Goal: Information Seeking & Learning: Find specific fact

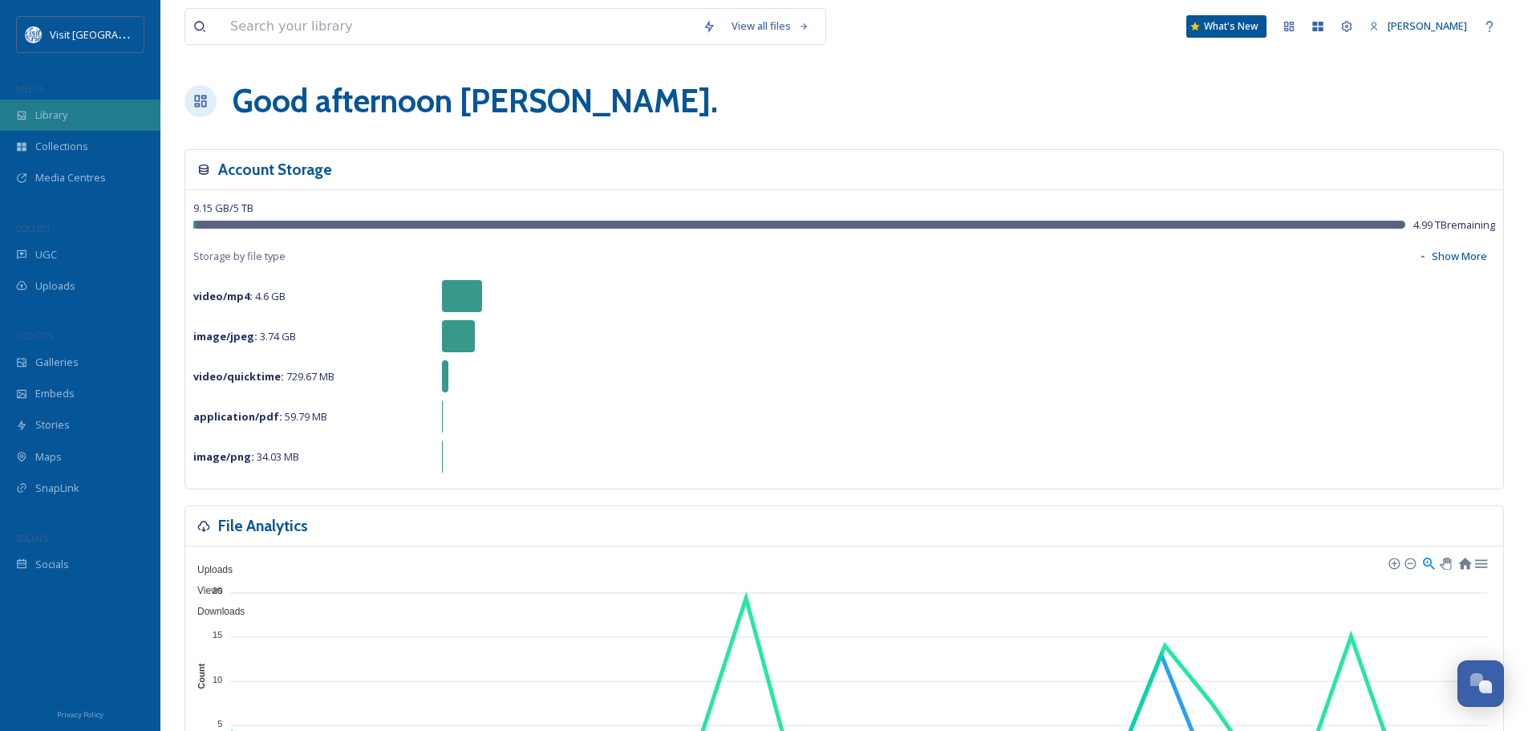
click at [70, 123] on div "Library" at bounding box center [80, 114] width 160 height 31
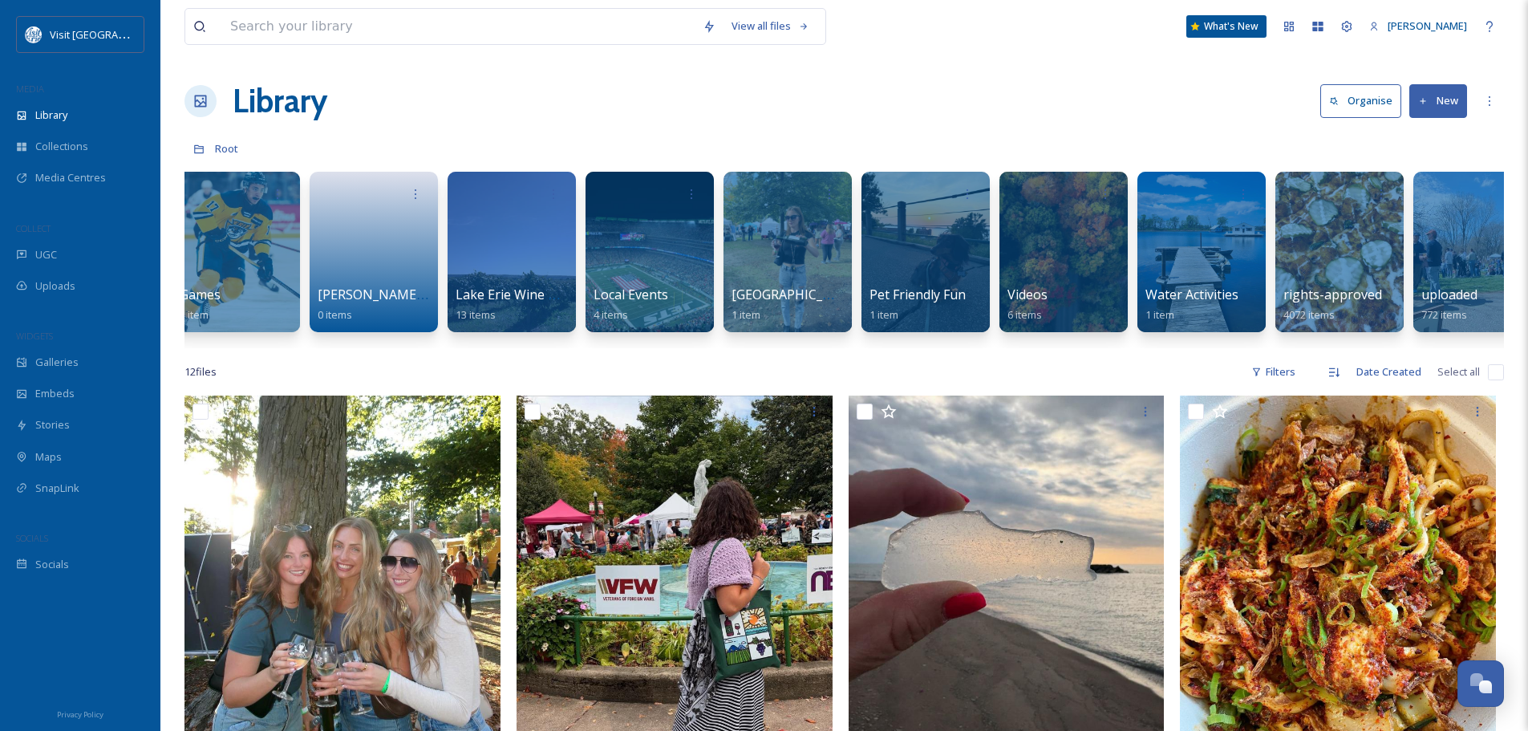
scroll to position [0, 888]
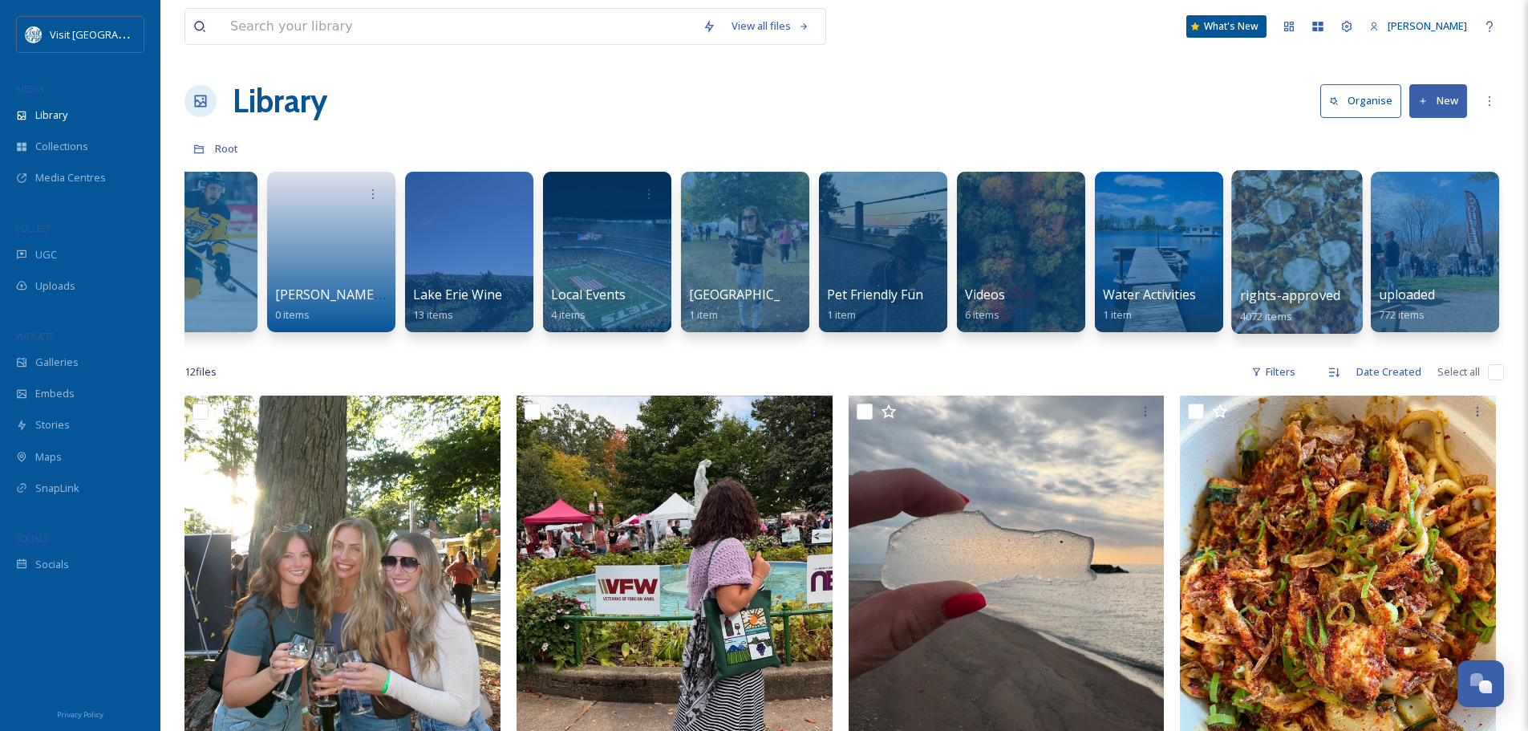
click at [1288, 257] on div at bounding box center [1296, 252] width 131 height 164
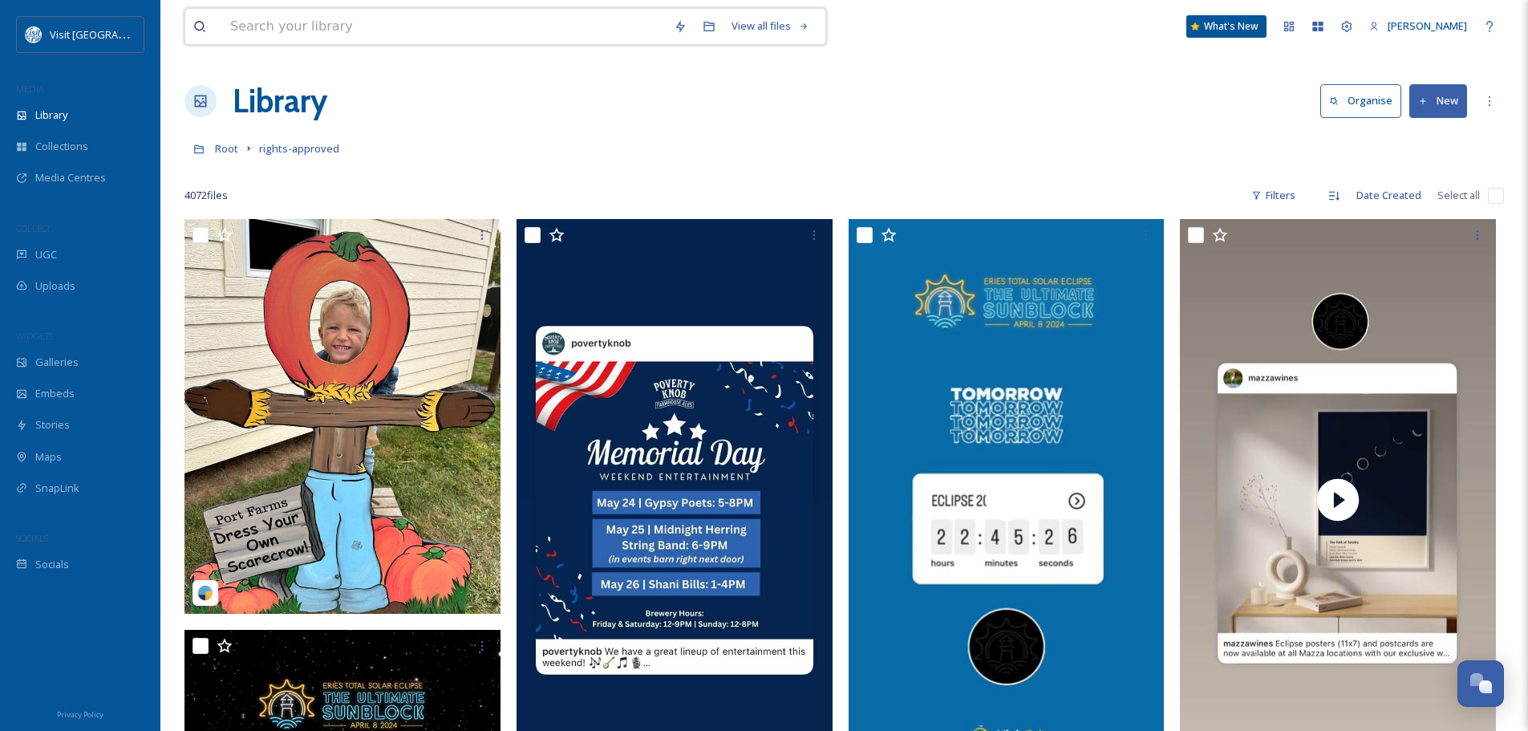
click at [421, 20] on input at bounding box center [444, 26] width 444 height 35
type input "croissant"
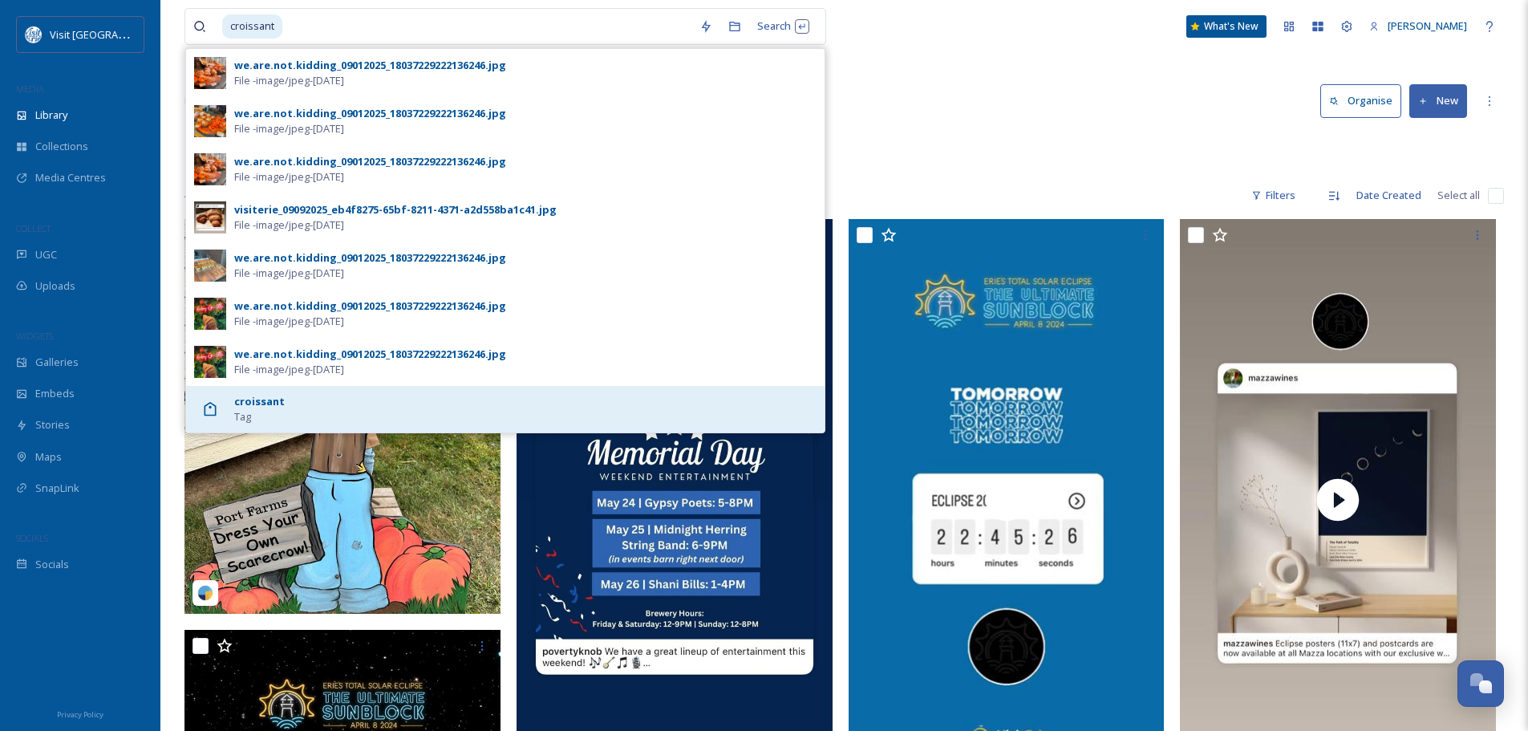
click at [274, 413] on div "croissant Tag" at bounding box center [525, 409] width 582 height 30
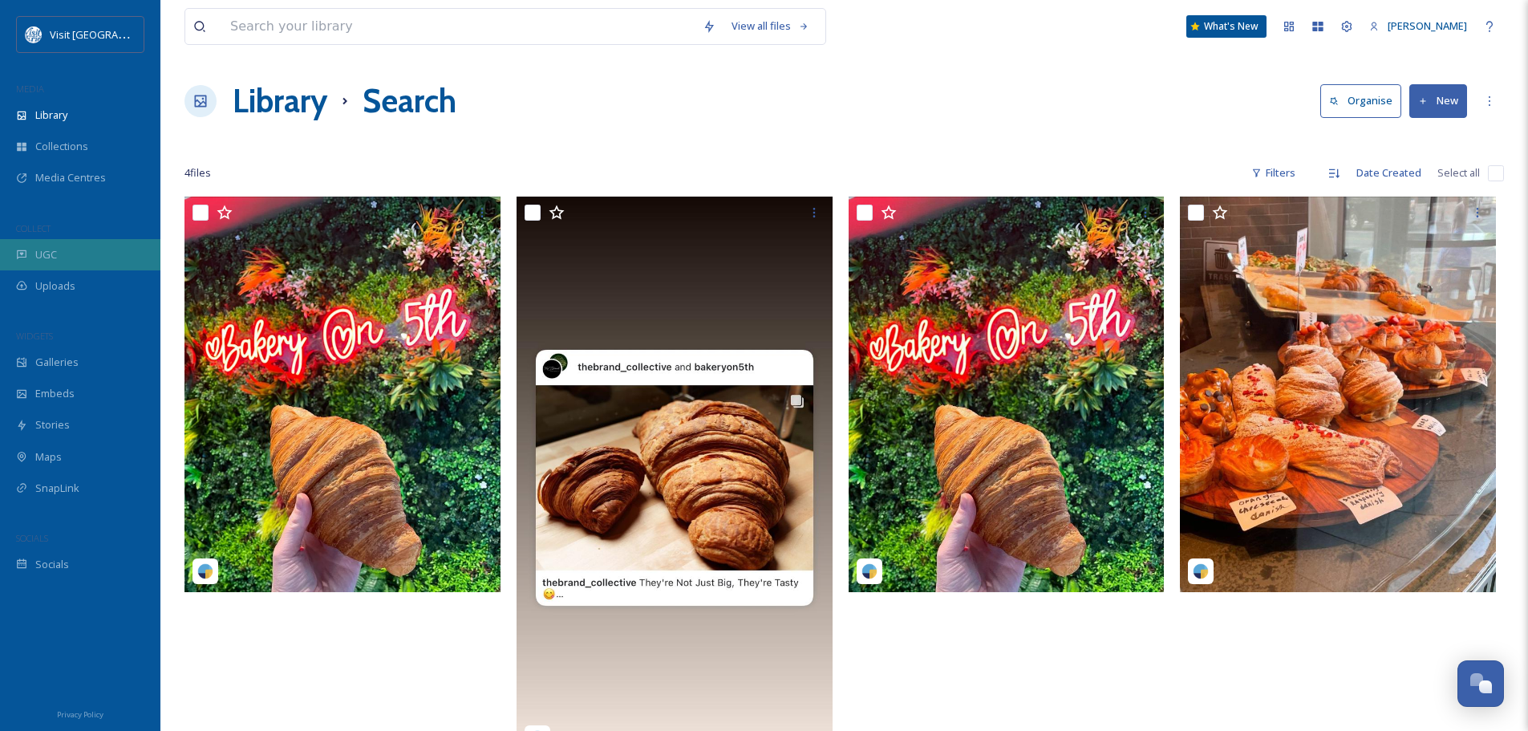
click at [46, 259] on span "UGC" at bounding box center [46, 254] width 22 height 15
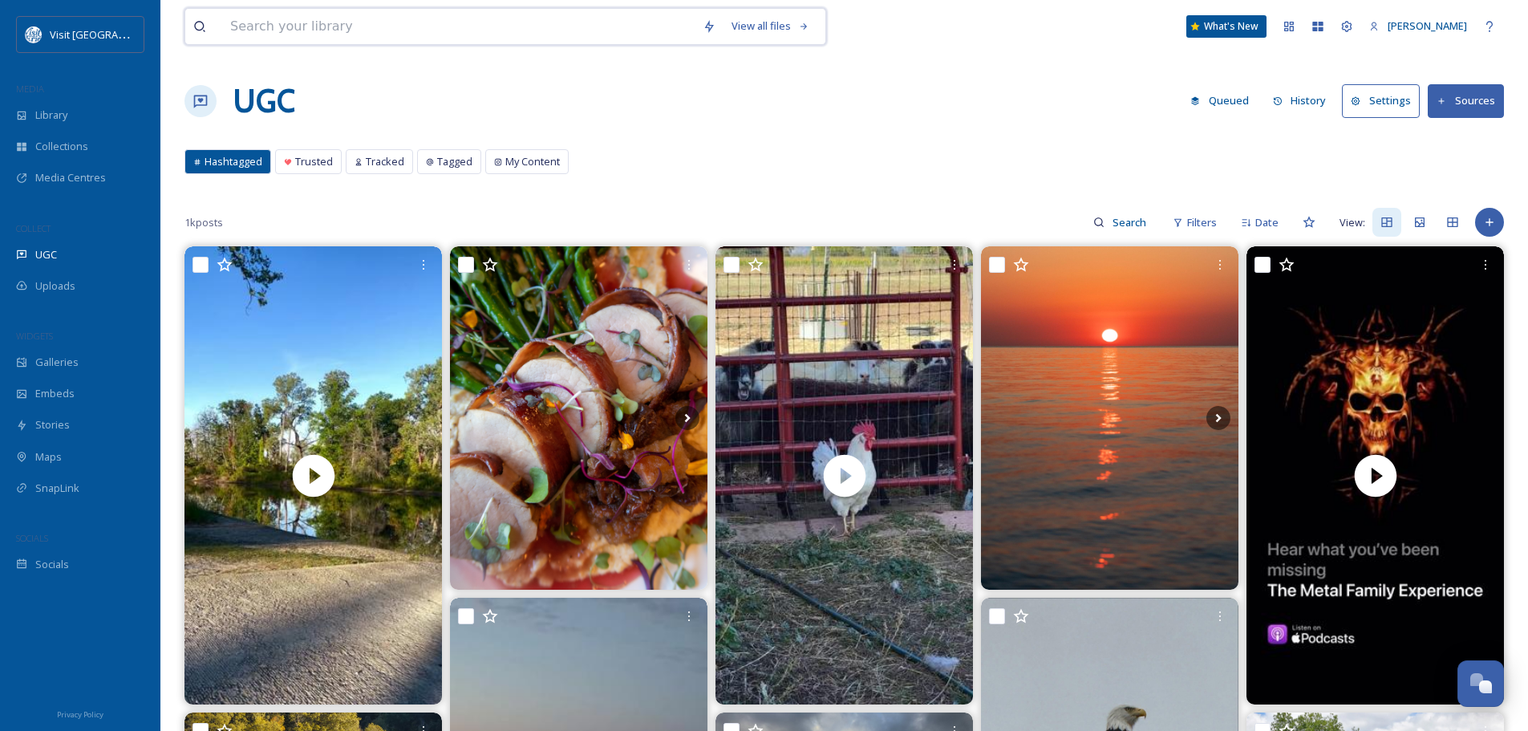
click at [306, 32] on input at bounding box center [458, 26] width 472 height 35
type input "croissant"
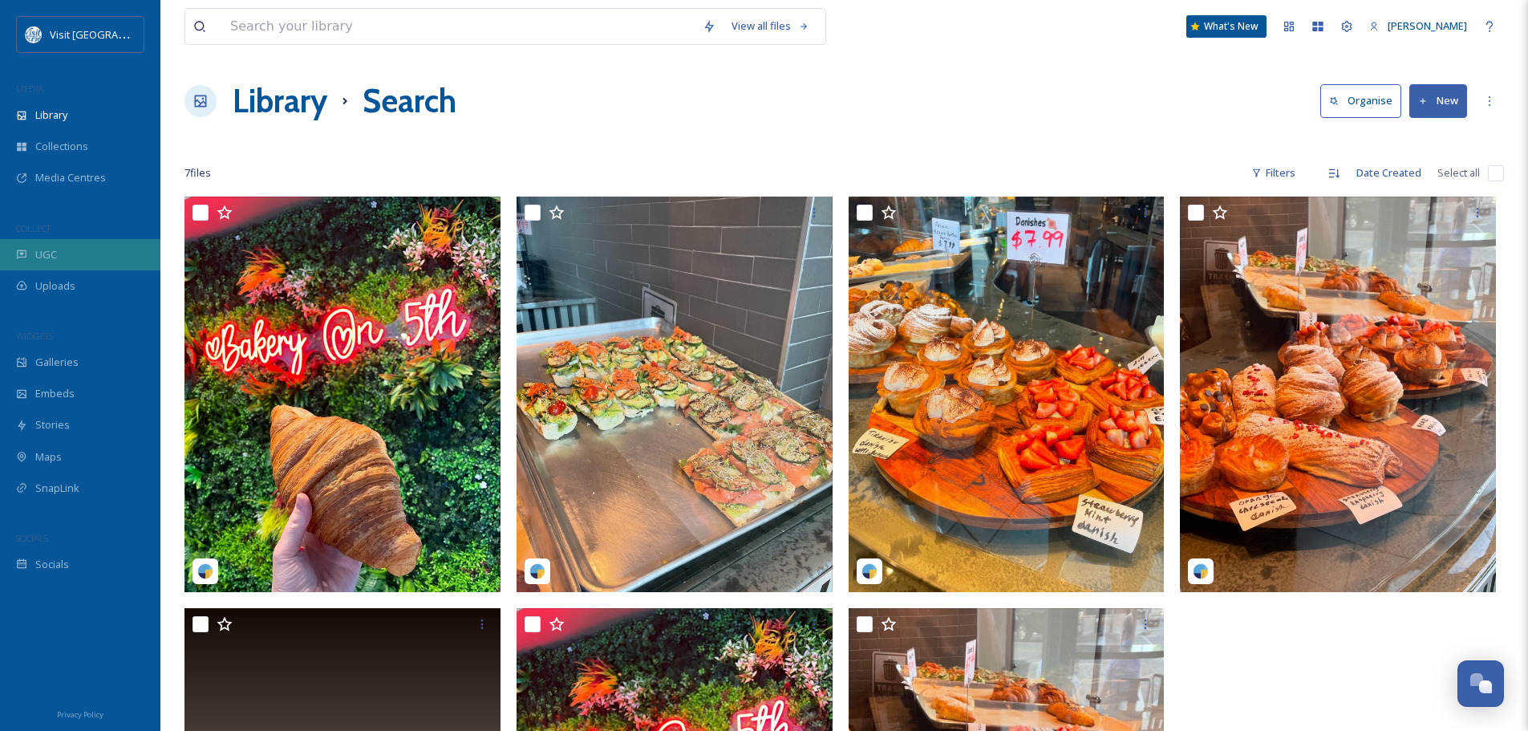
click at [55, 260] on span "UGC" at bounding box center [46, 254] width 22 height 15
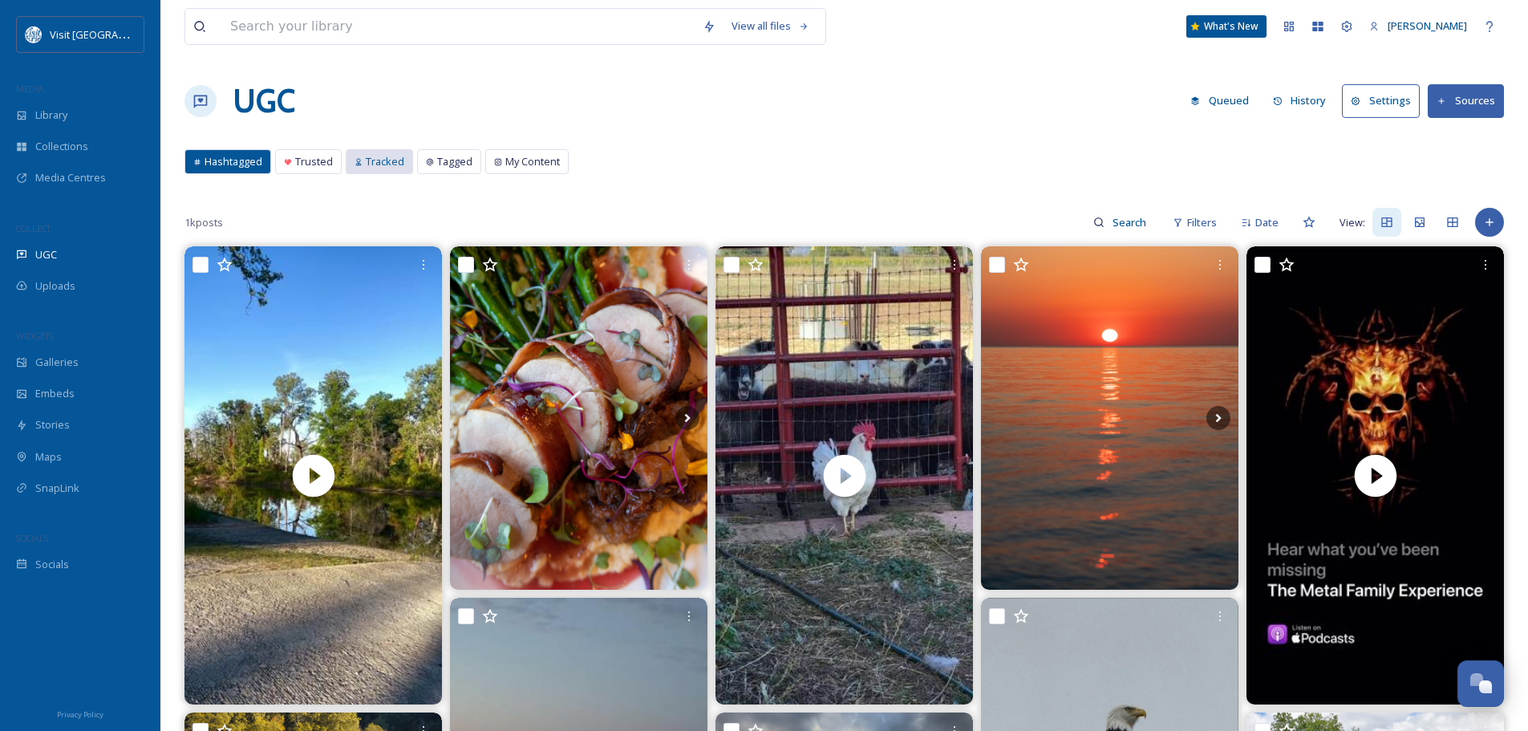
click at [355, 167] on div "Tracked" at bounding box center [380, 161] width 66 height 23
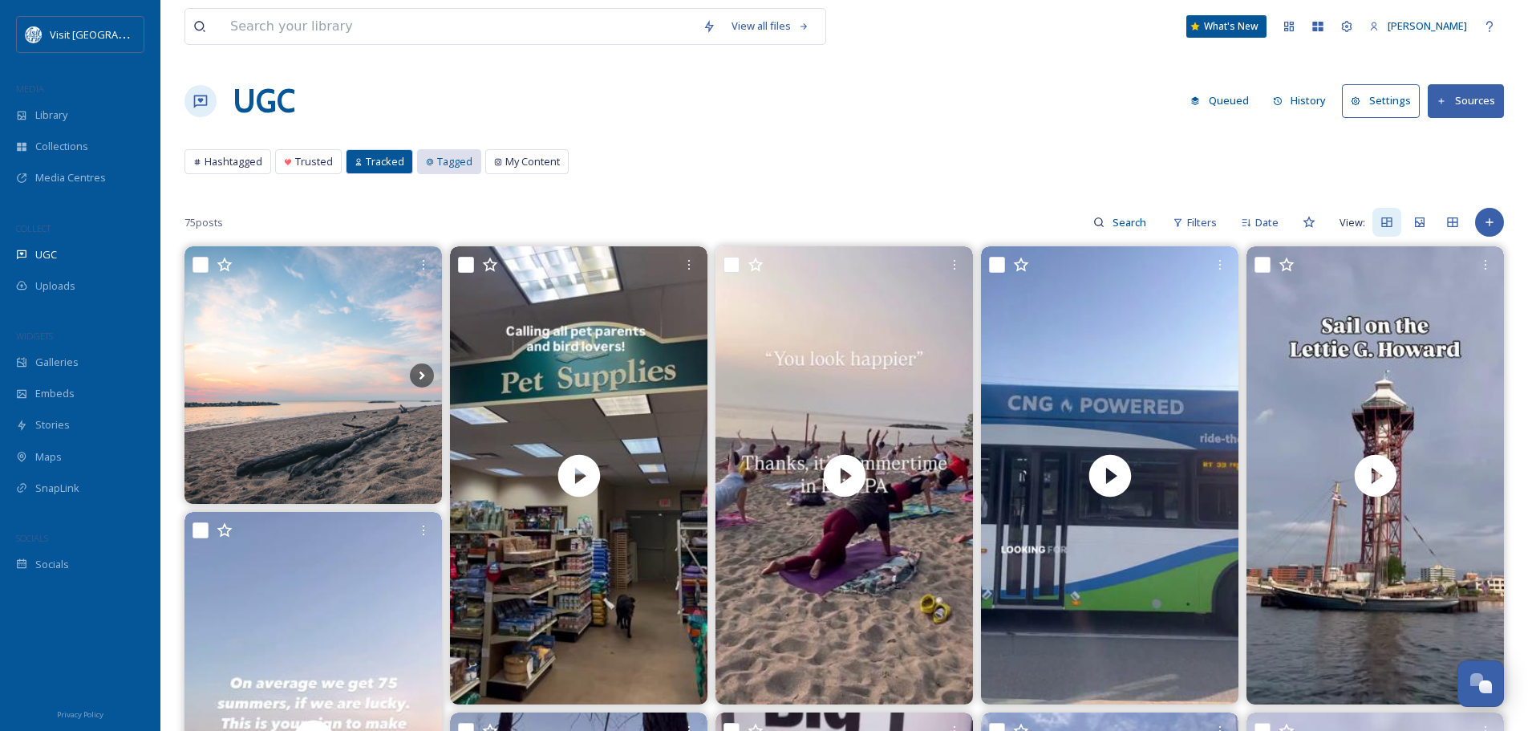
click at [439, 170] on div "Tagged" at bounding box center [449, 161] width 63 height 23
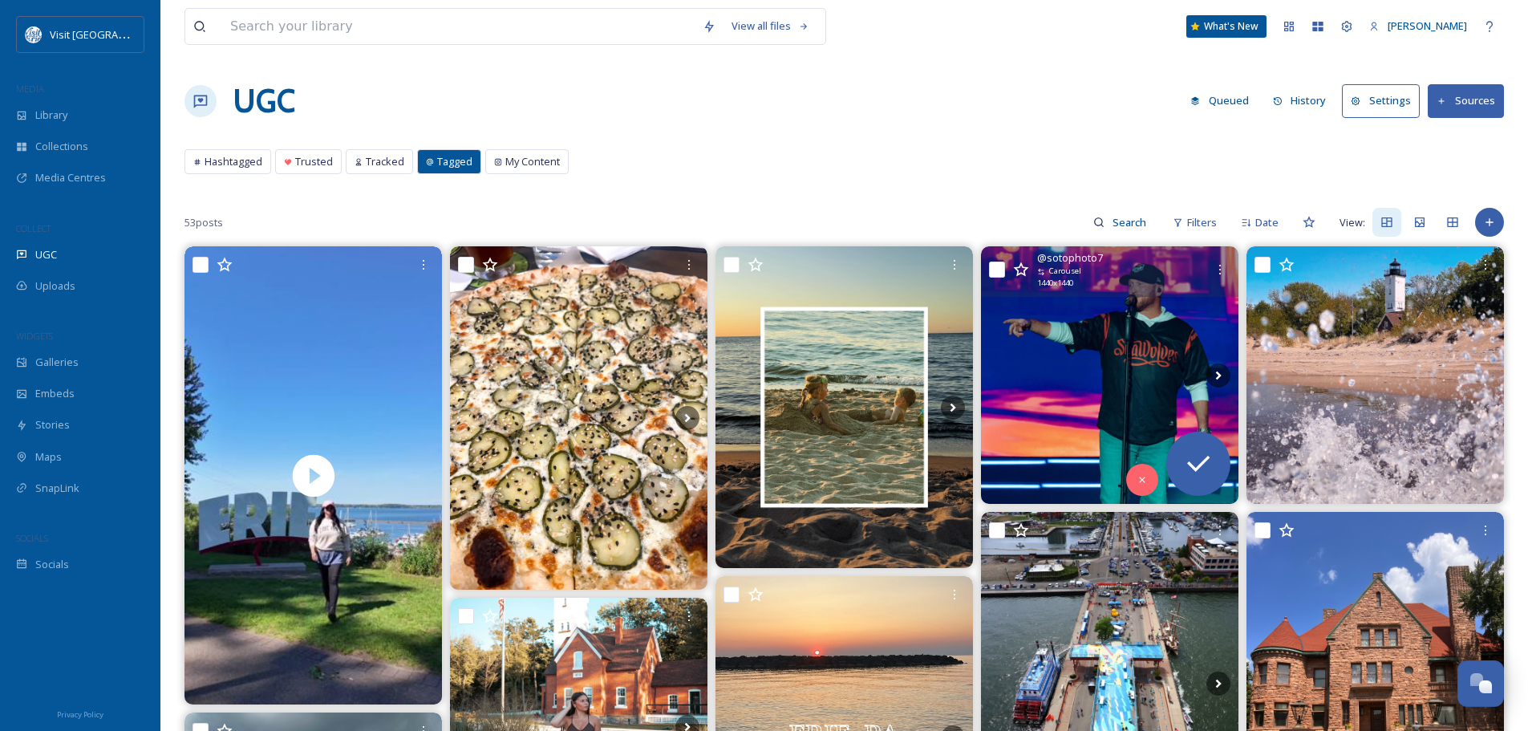
click at [1117, 367] on img at bounding box center [1110, 375] width 258 height 258
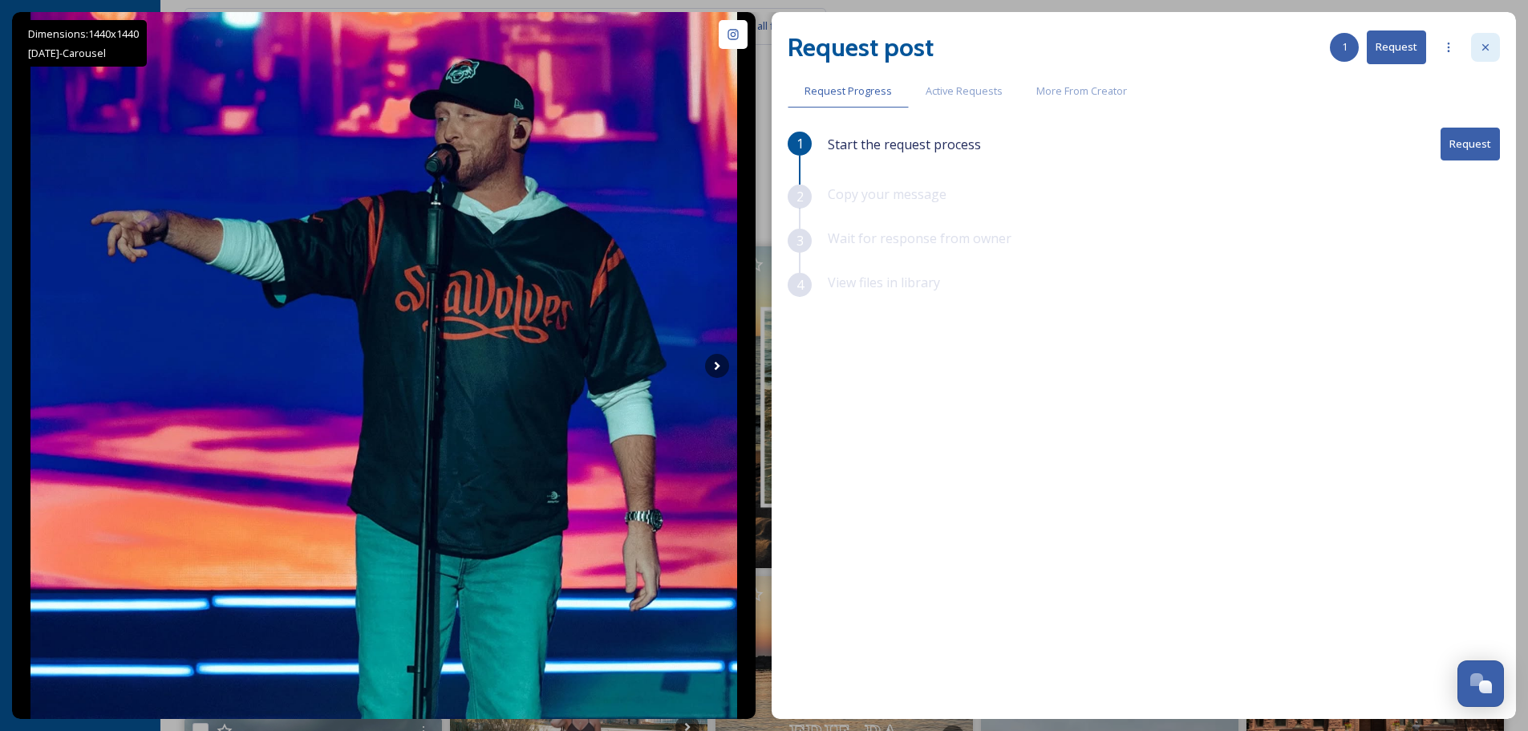
click at [1482, 51] on icon at bounding box center [1485, 47] width 13 height 13
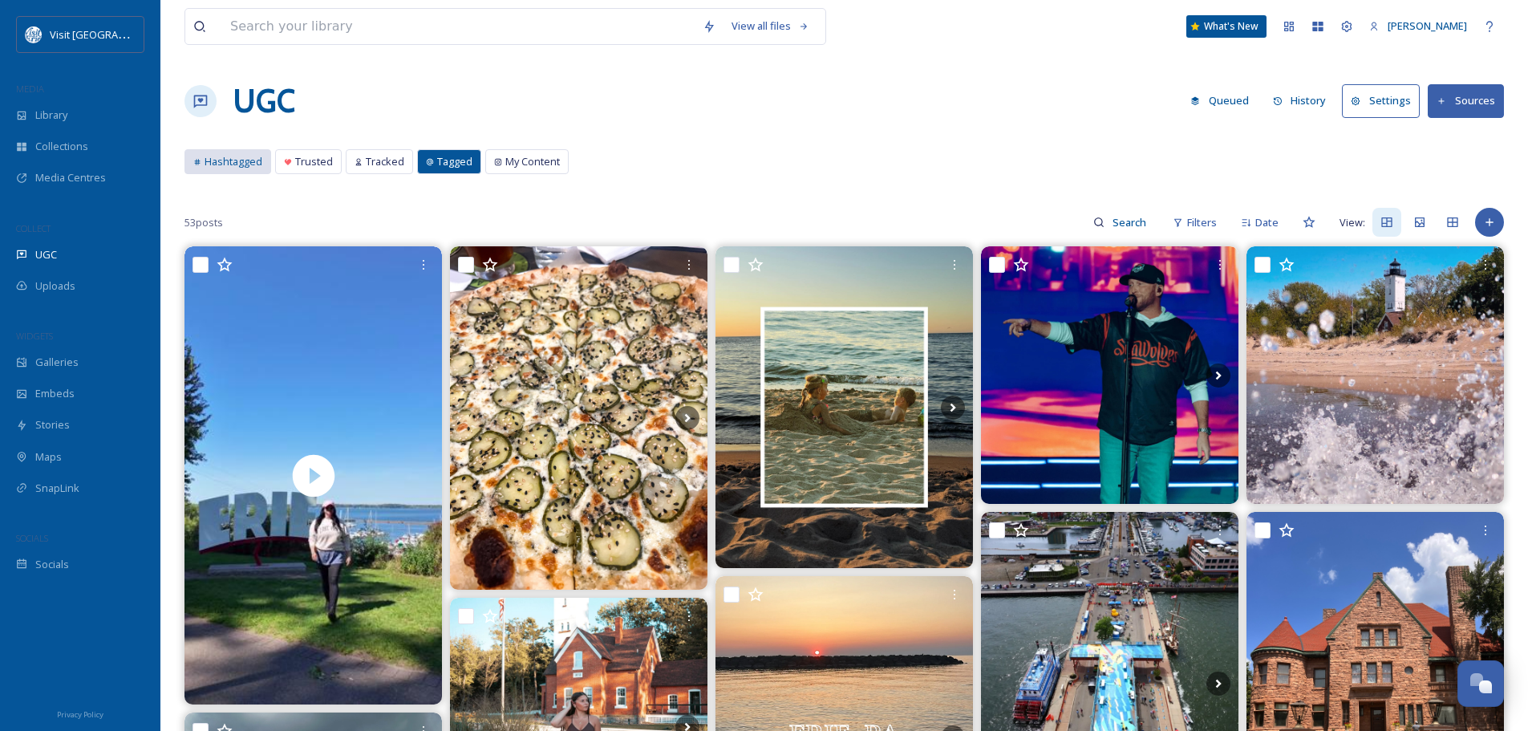
click at [215, 171] on div "Hashtagged" at bounding box center [227, 161] width 85 height 23
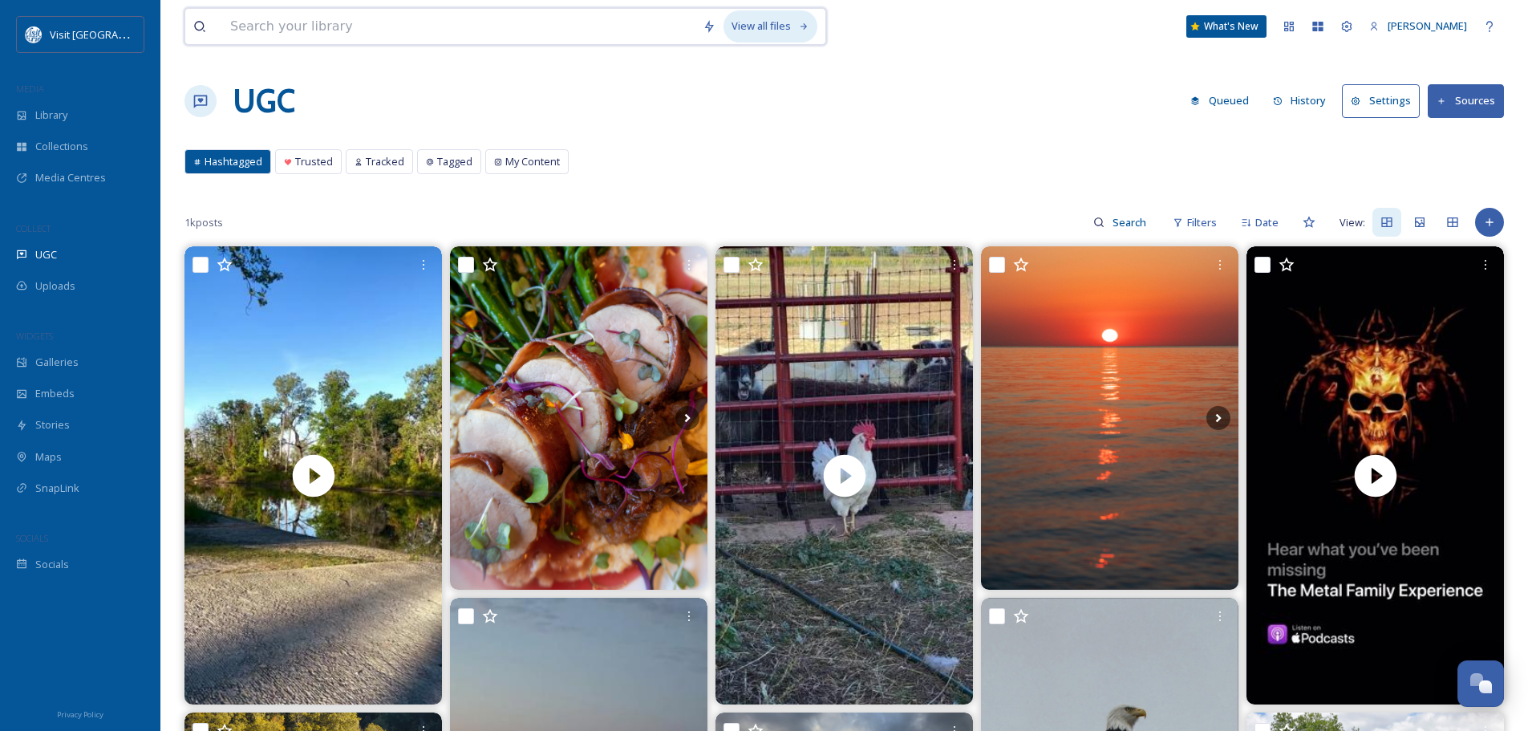
click at [756, 26] on div "View all files" at bounding box center [771, 25] width 94 height 31
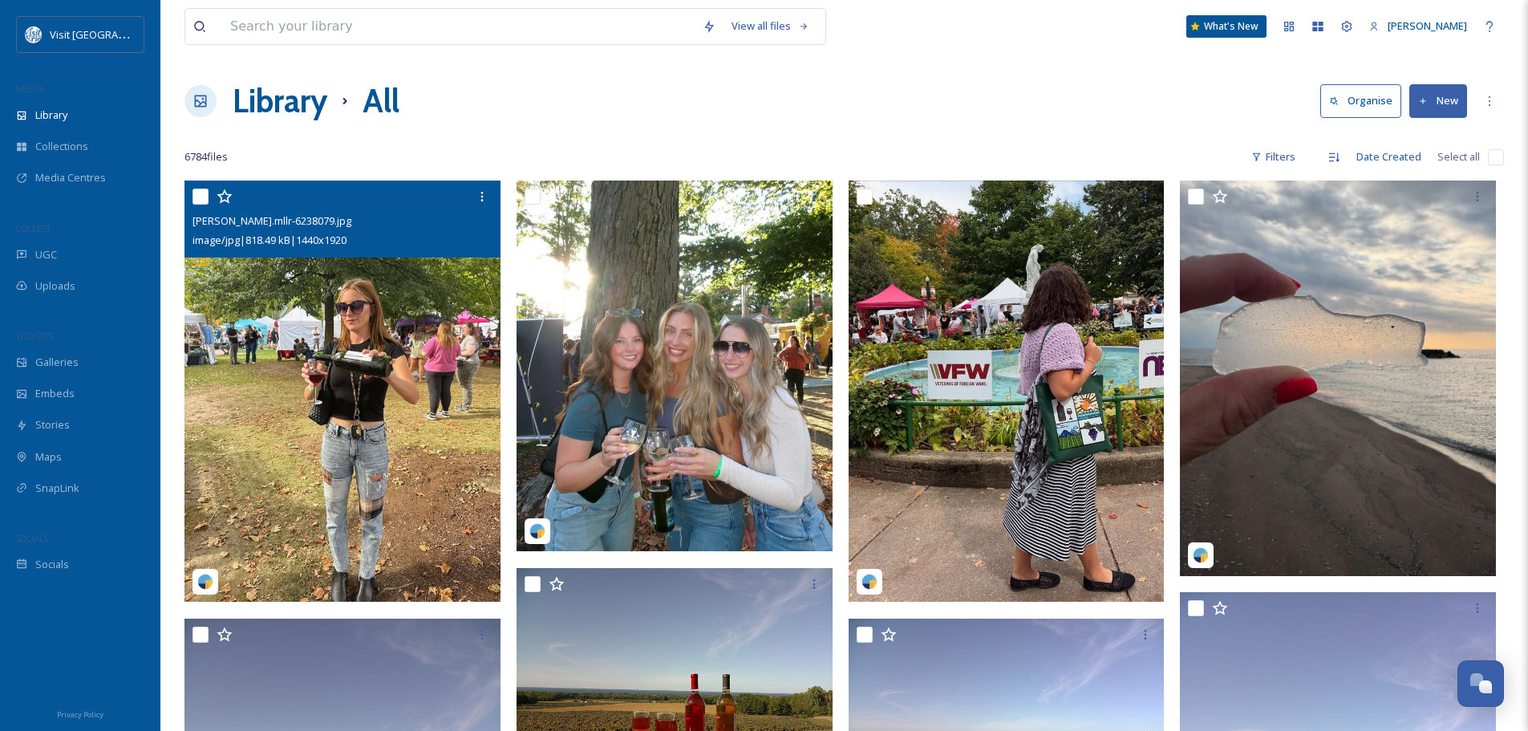
click at [301, 366] on img at bounding box center [343, 390] width 316 height 421
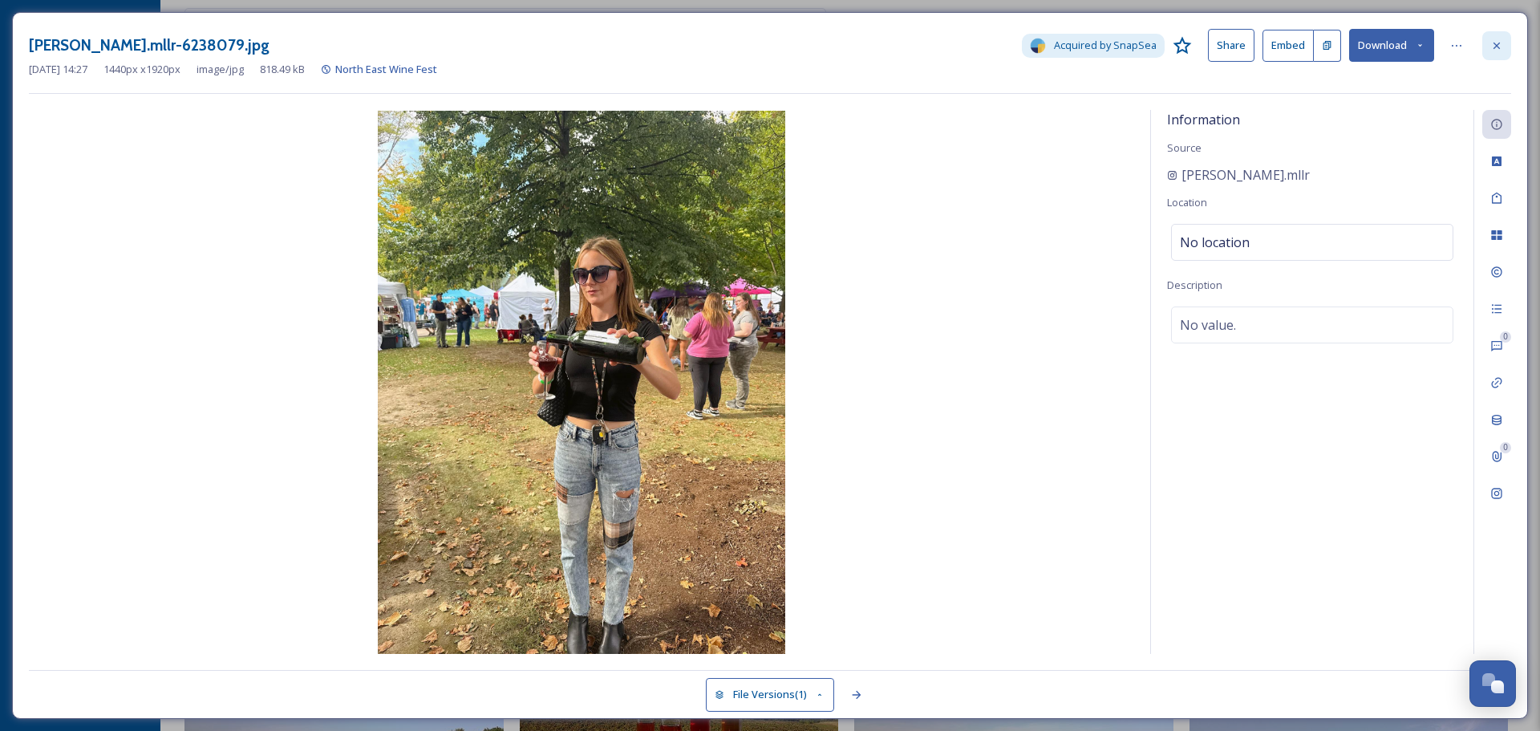
click at [1499, 43] on icon at bounding box center [1497, 45] width 6 height 6
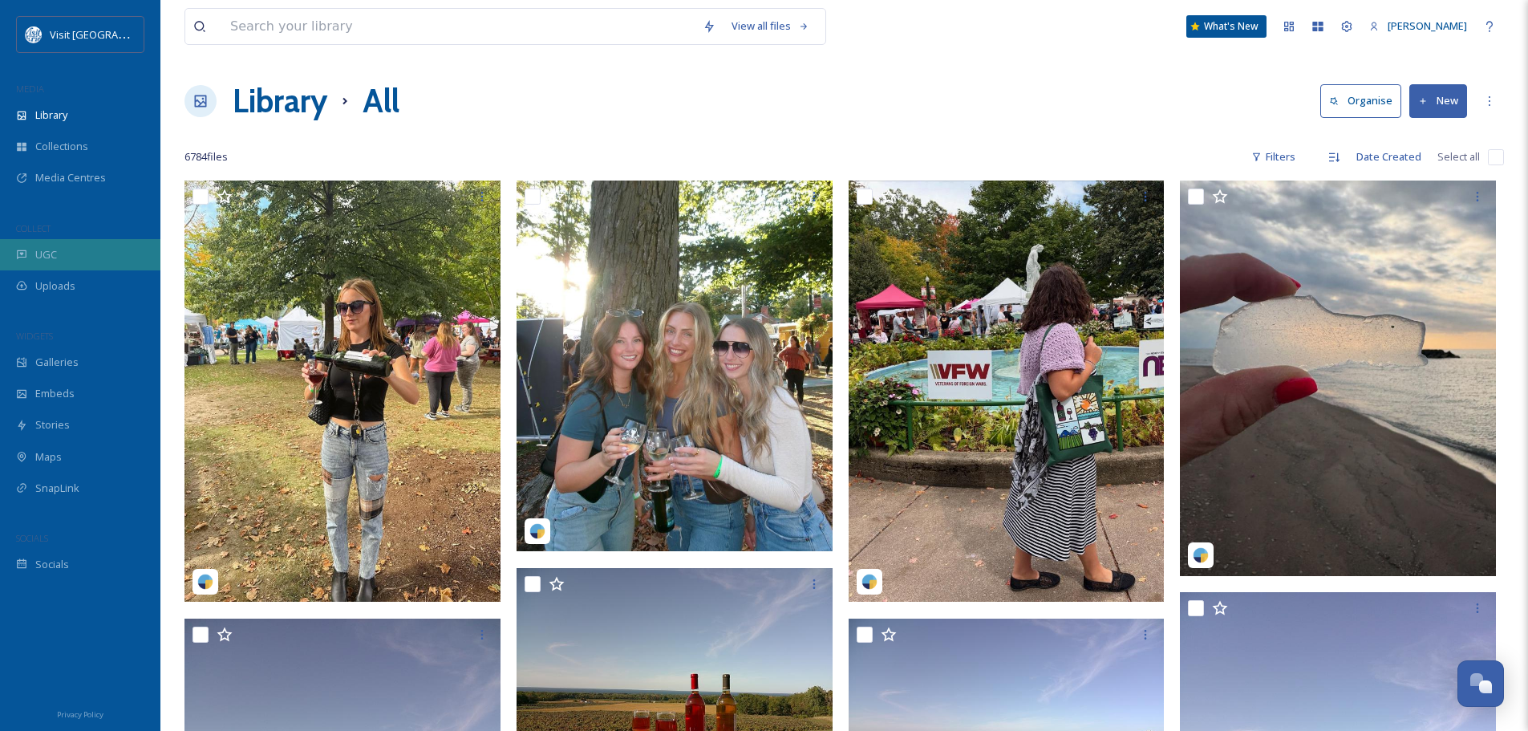
click at [36, 250] on span "UGC" at bounding box center [46, 254] width 22 height 15
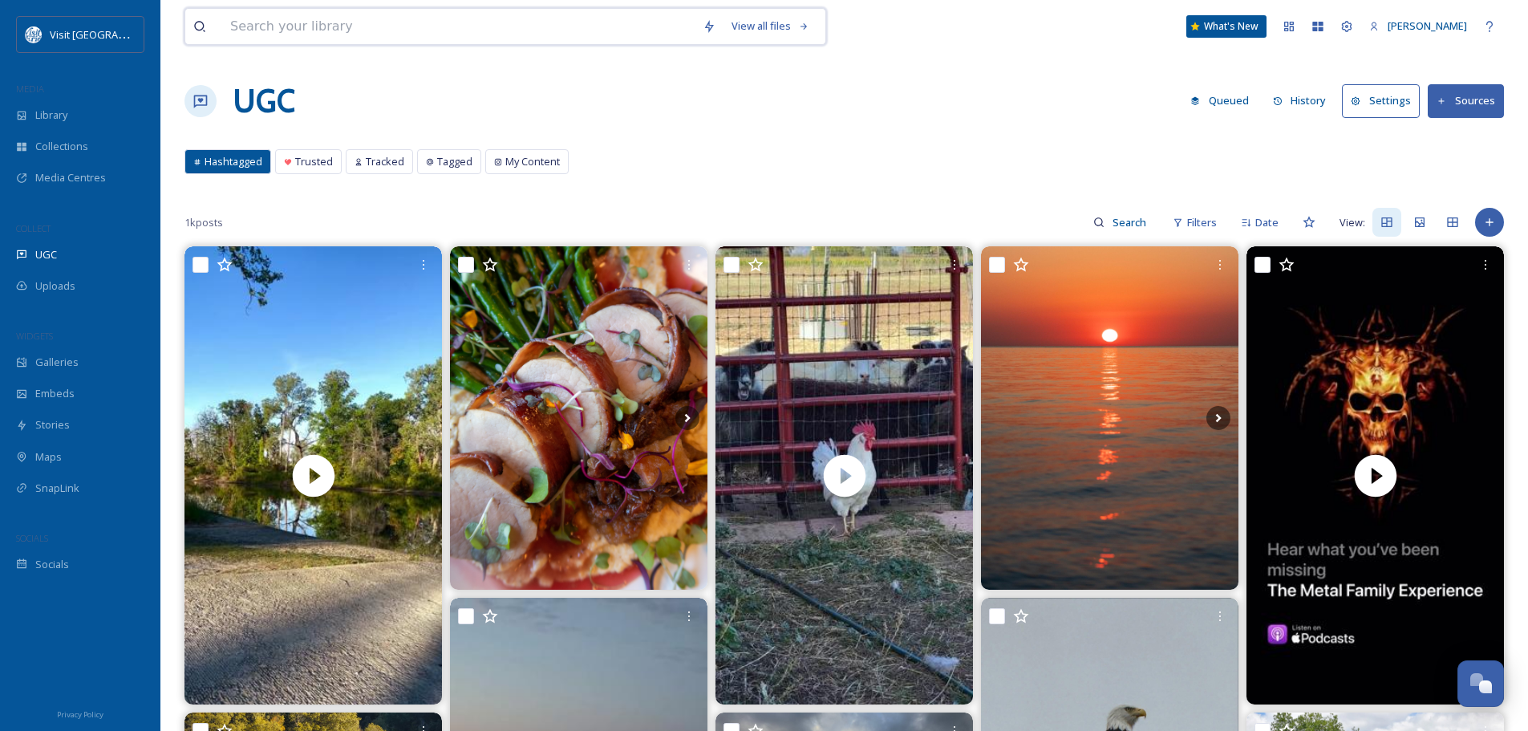
click at [375, 24] on input at bounding box center [458, 26] width 472 height 35
type input "bakery"
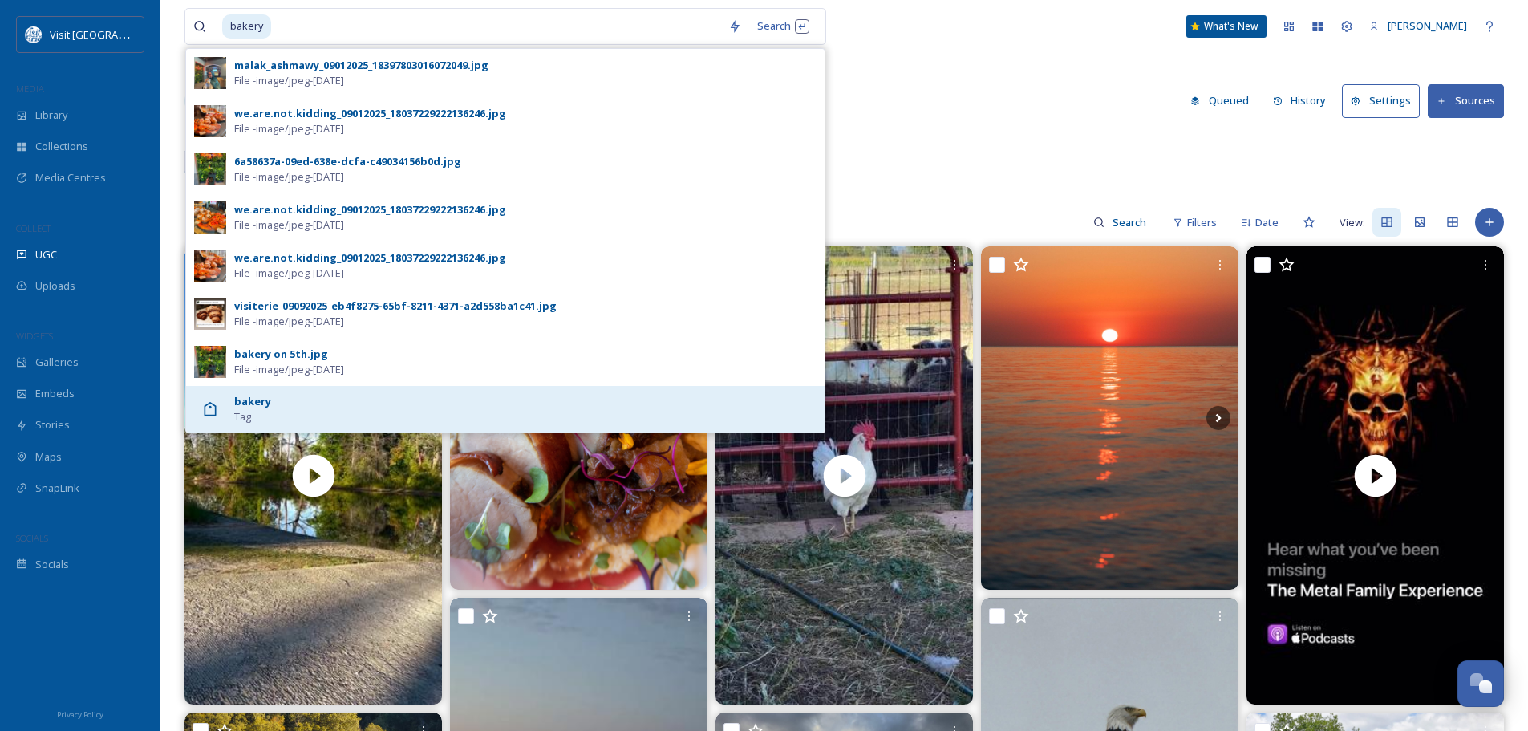
click at [242, 416] on span "Tag" at bounding box center [242, 416] width 17 height 15
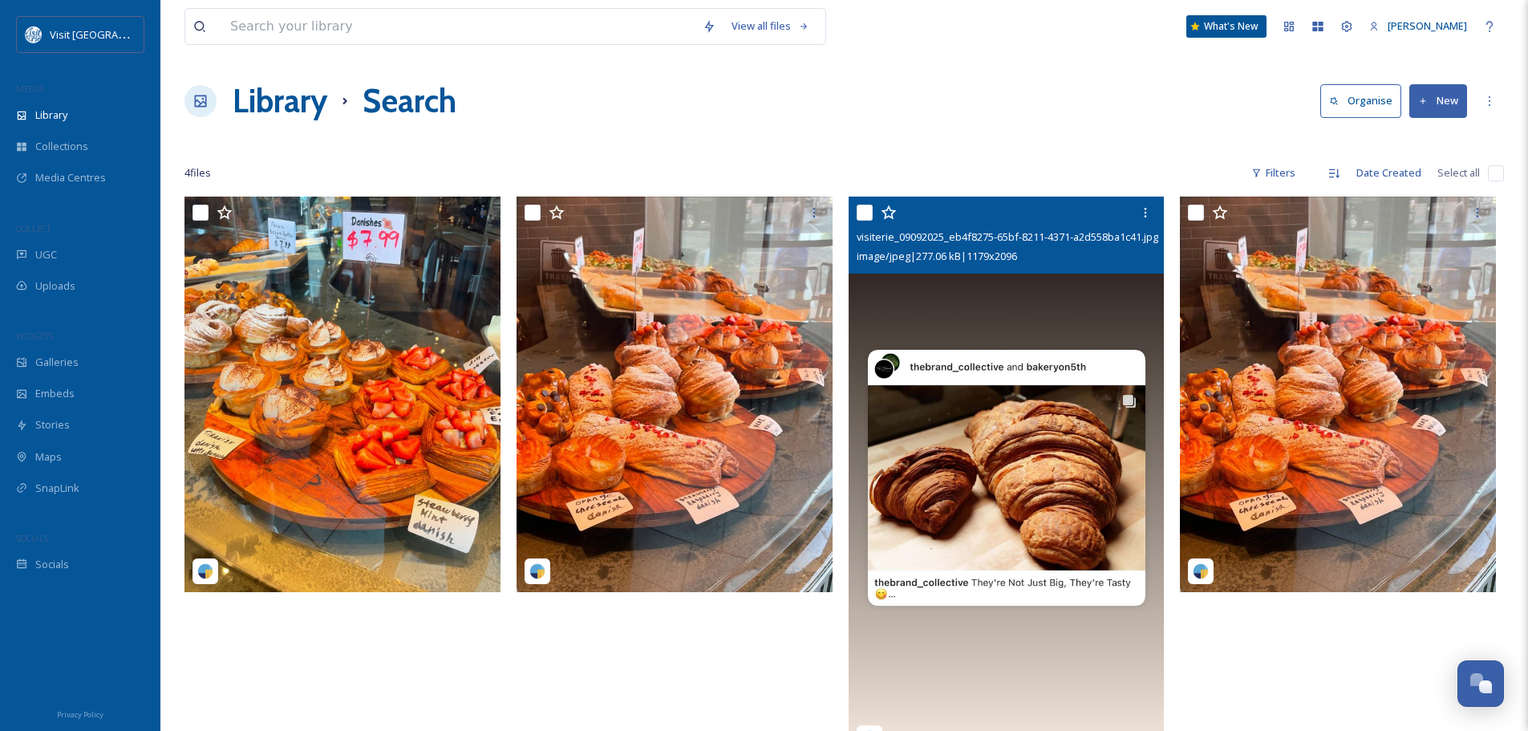
click at [1010, 459] on img at bounding box center [1007, 478] width 316 height 562
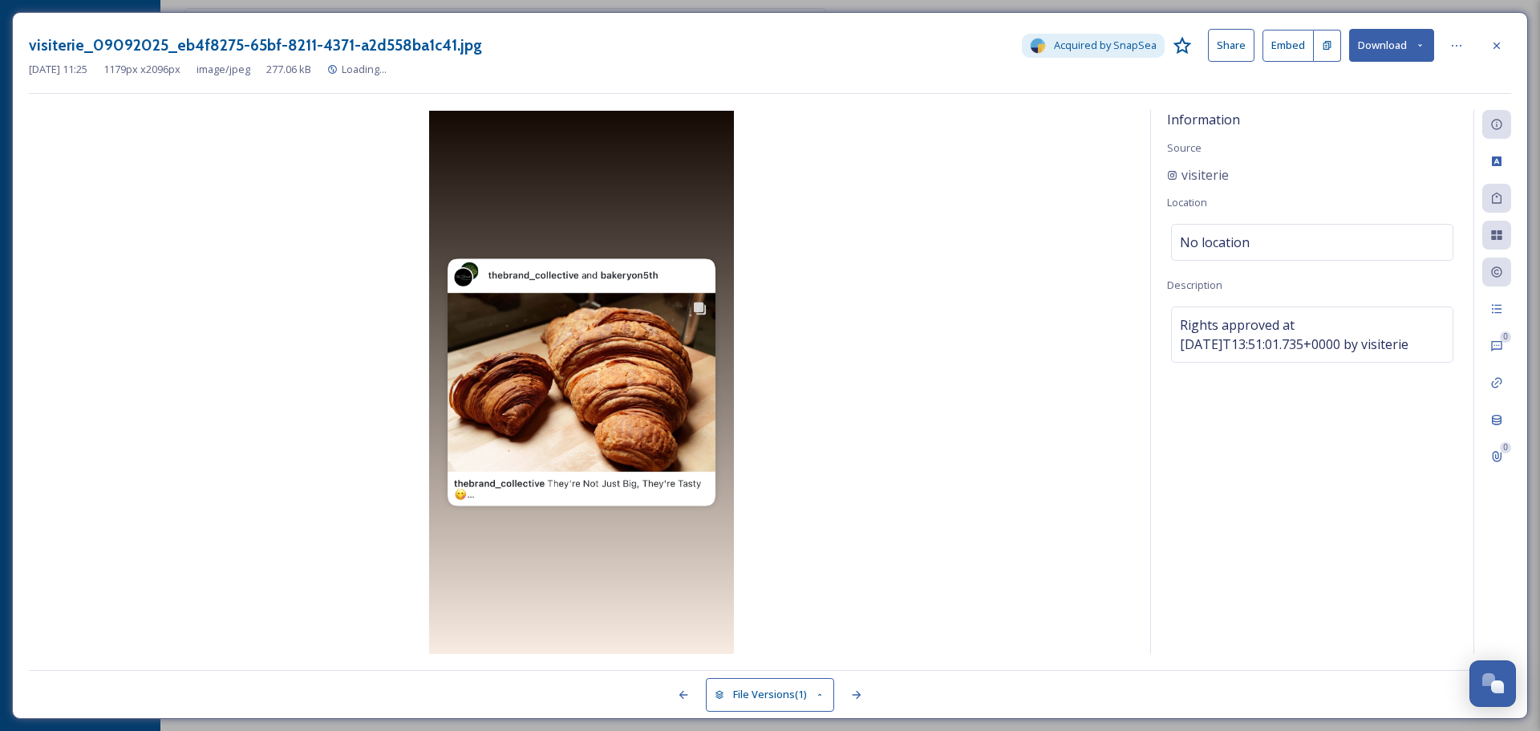
click at [617, 394] on img at bounding box center [581, 382] width 1105 height 543
click at [1498, 37] on div at bounding box center [1496, 45] width 29 height 29
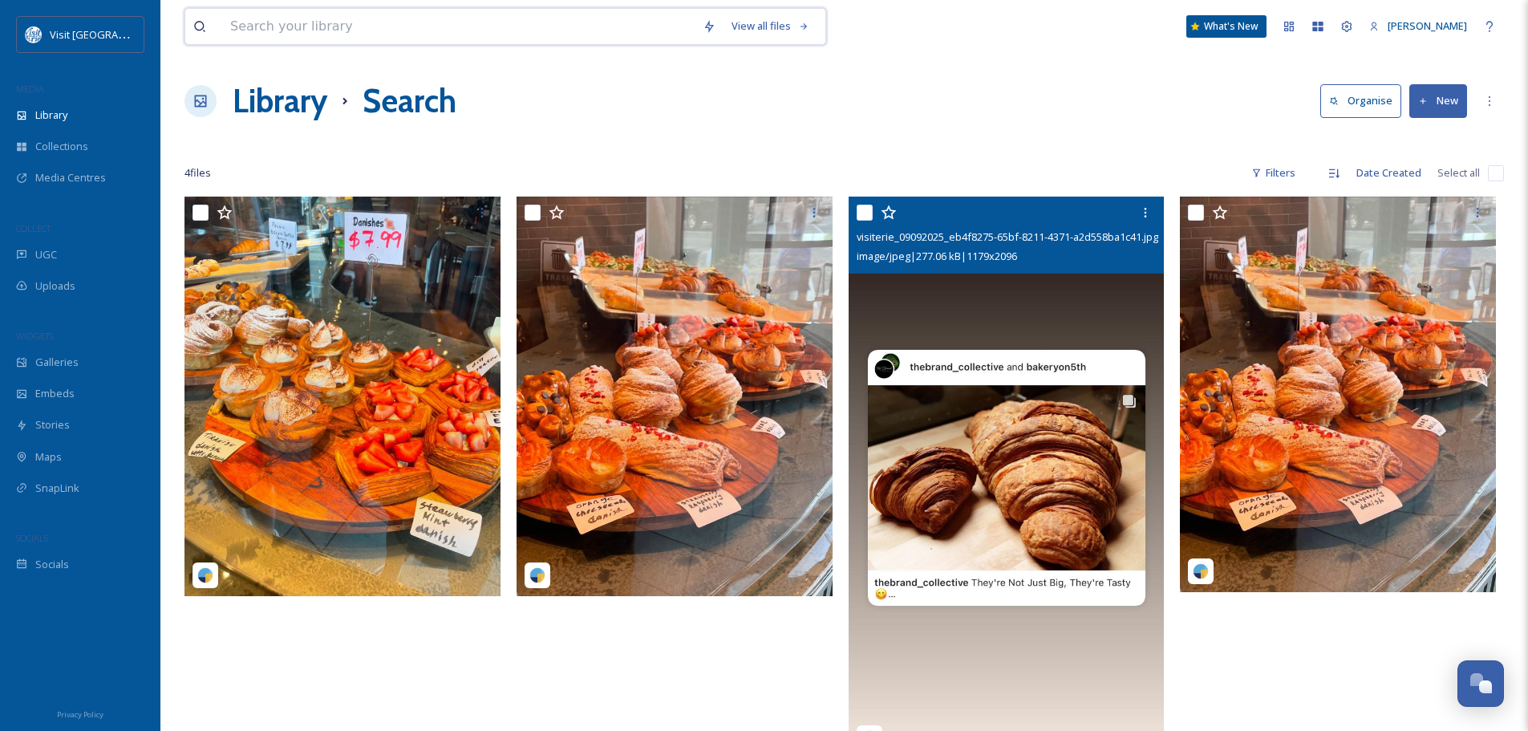
click at [358, 30] on input at bounding box center [458, 26] width 472 height 35
click at [298, 104] on h1 "Library" at bounding box center [280, 101] width 95 height 48
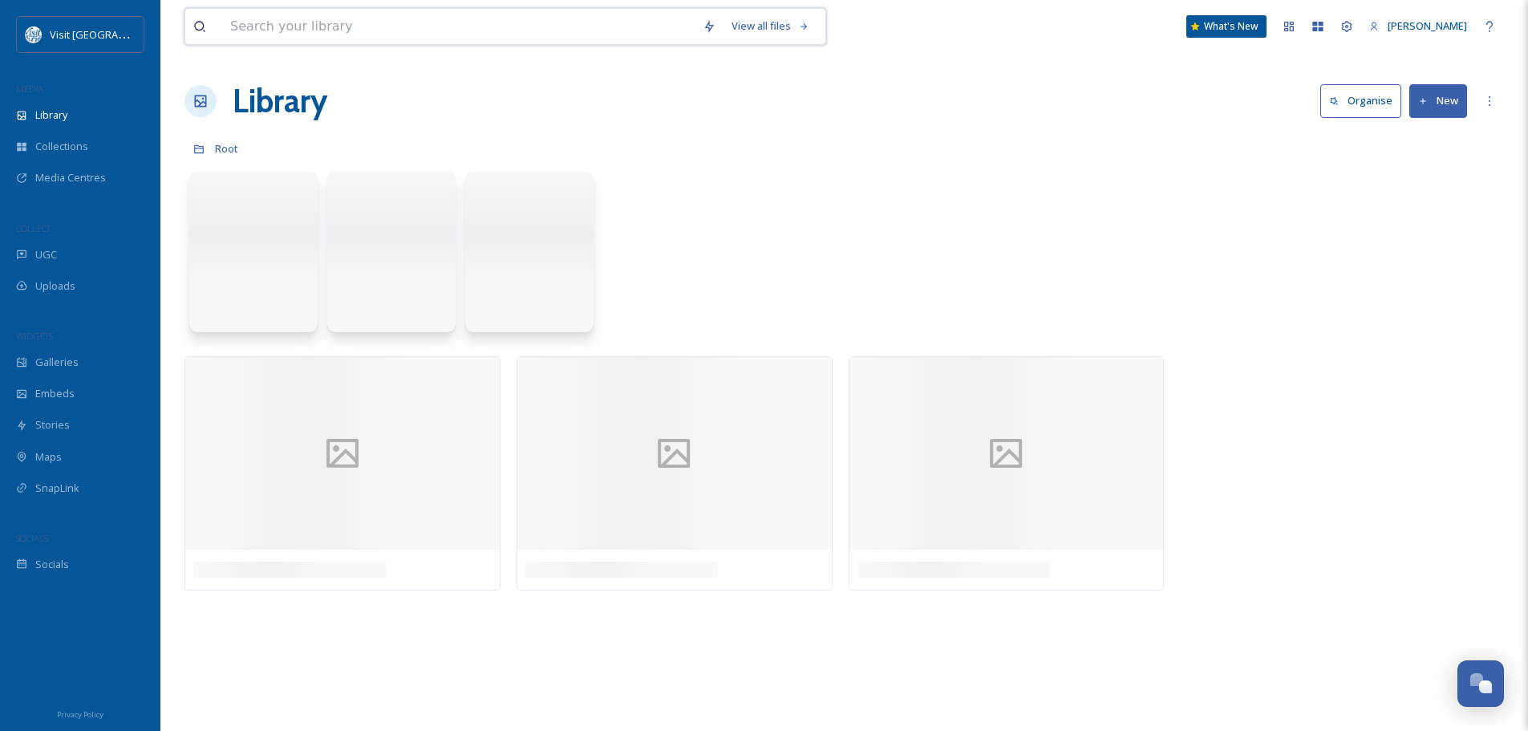
click at [318, 34] on input at bounding box center [458, 26] width 472 height 35
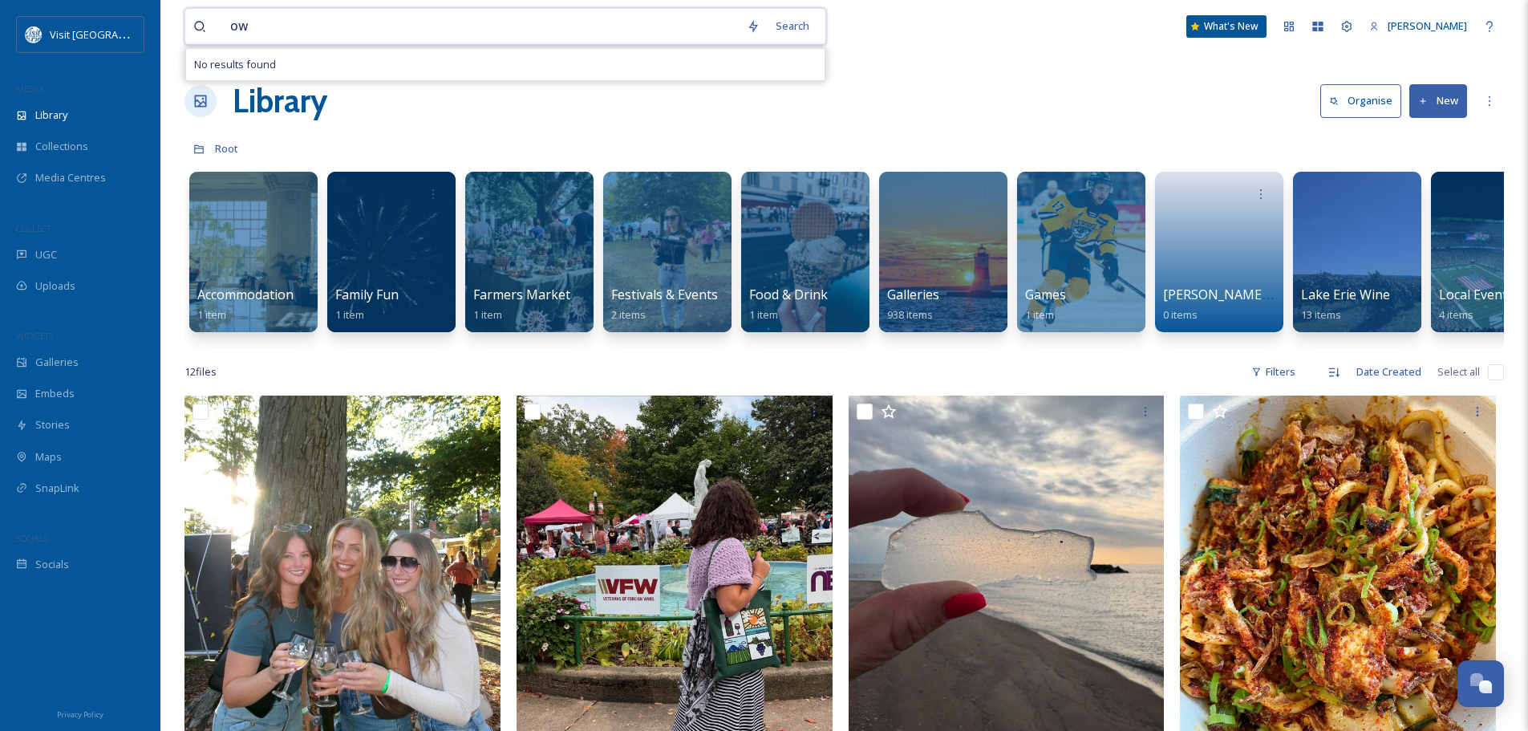
type input "o"
click at [52, 247] on span "UGC" at bounding box center [46, 254] width 22 height 15
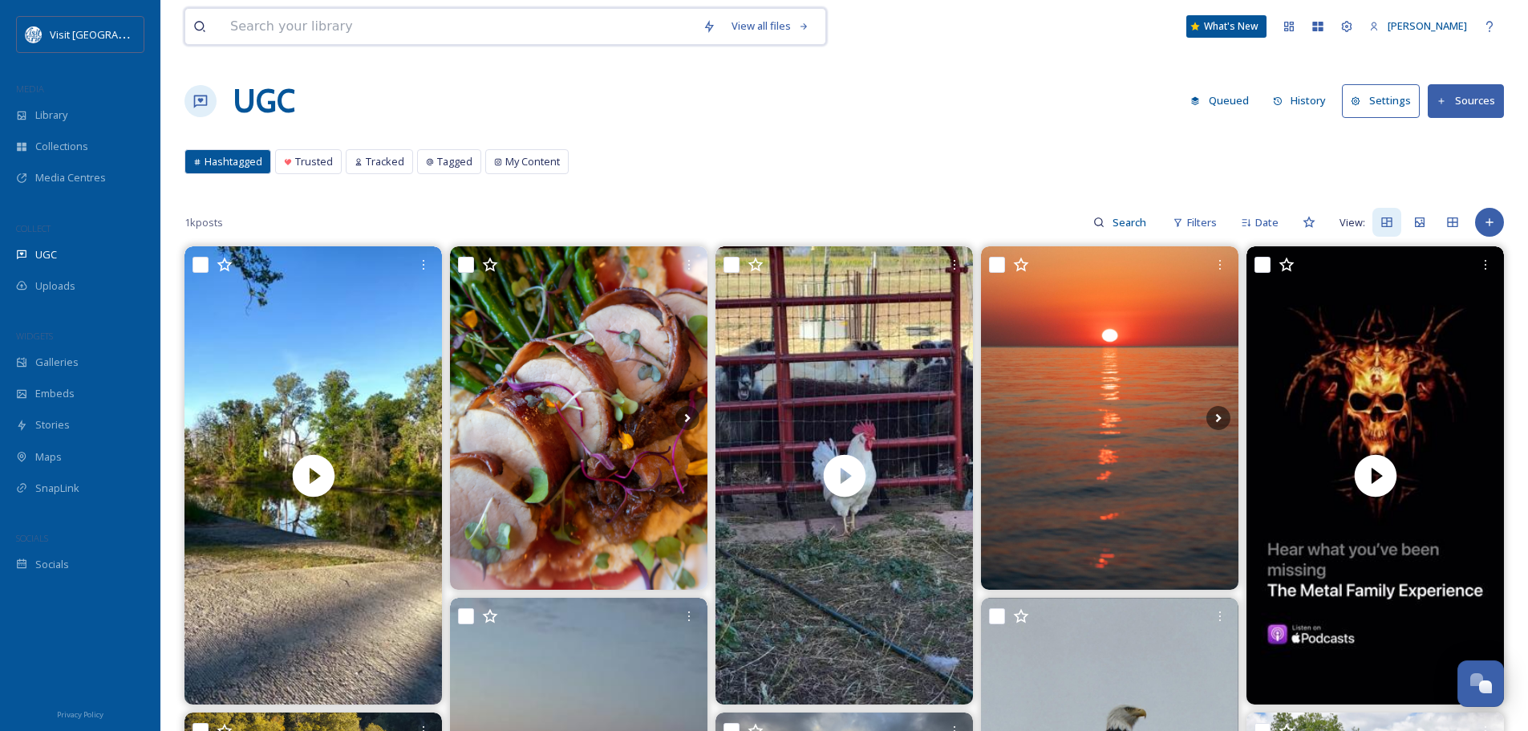
click at [336, 34] on input at bounding box center [458, 26] width 472 height 35
type input "o"
